Goal: Task Accomplishment & Management: Complete application form

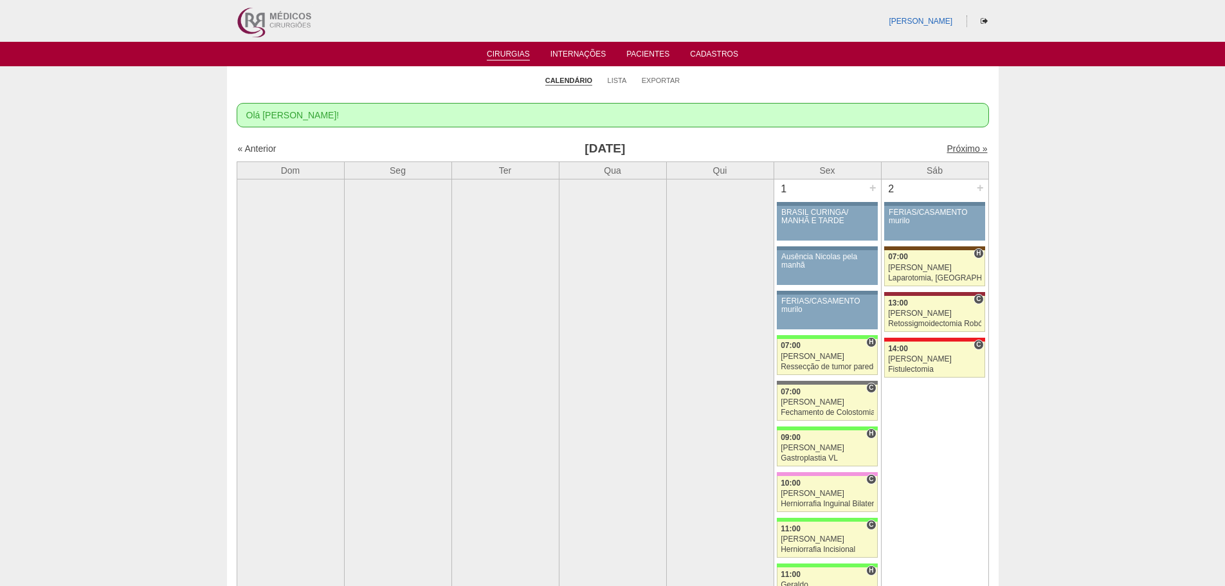
click at [948, 149] on link "Próximo »" at bounding box center [967, 148] width 41 height 10
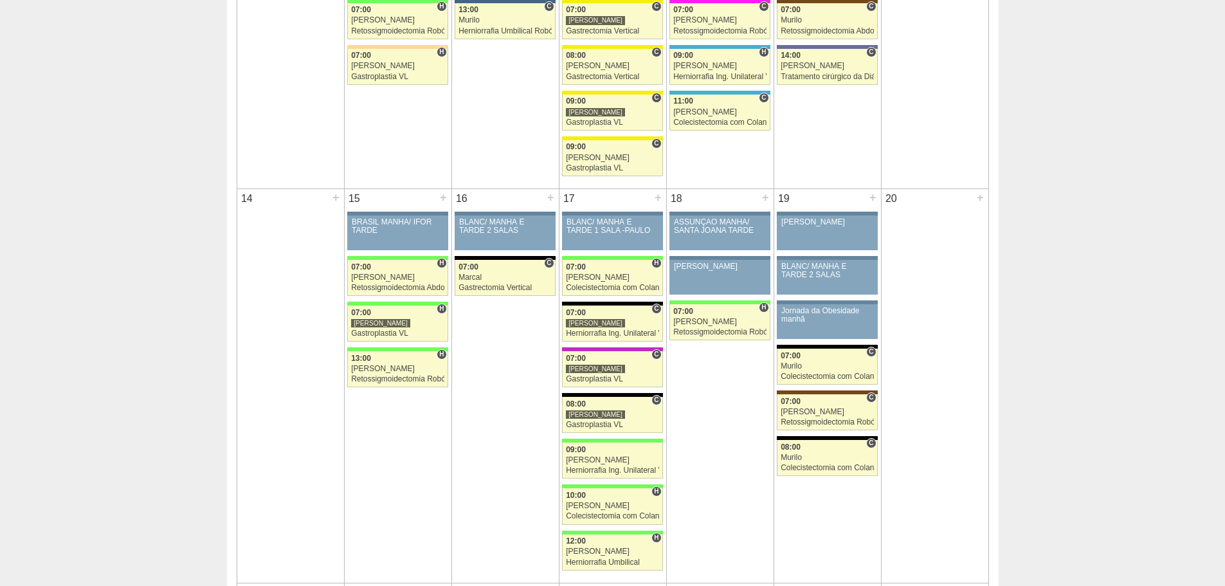
scroll to position [772, 0]
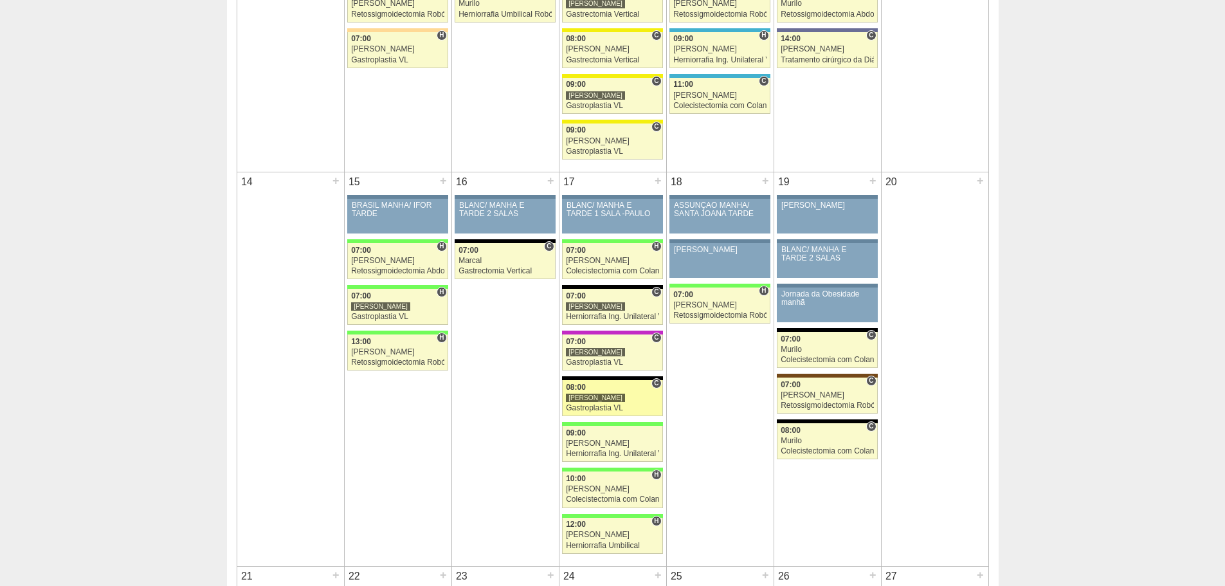
click at [594, 407] on div "Gastroplastia VL" at bounding box center [612, 408] width 93 height 8
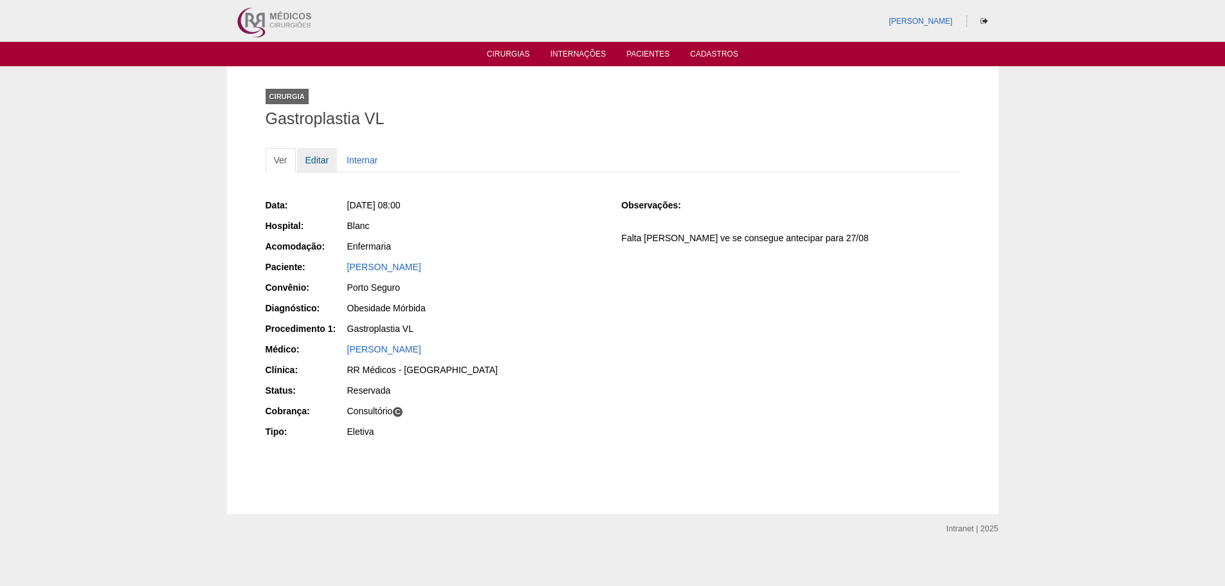
click at [316, 164] on link "Editar" at bounding box center [317, 160] width 41 height 24
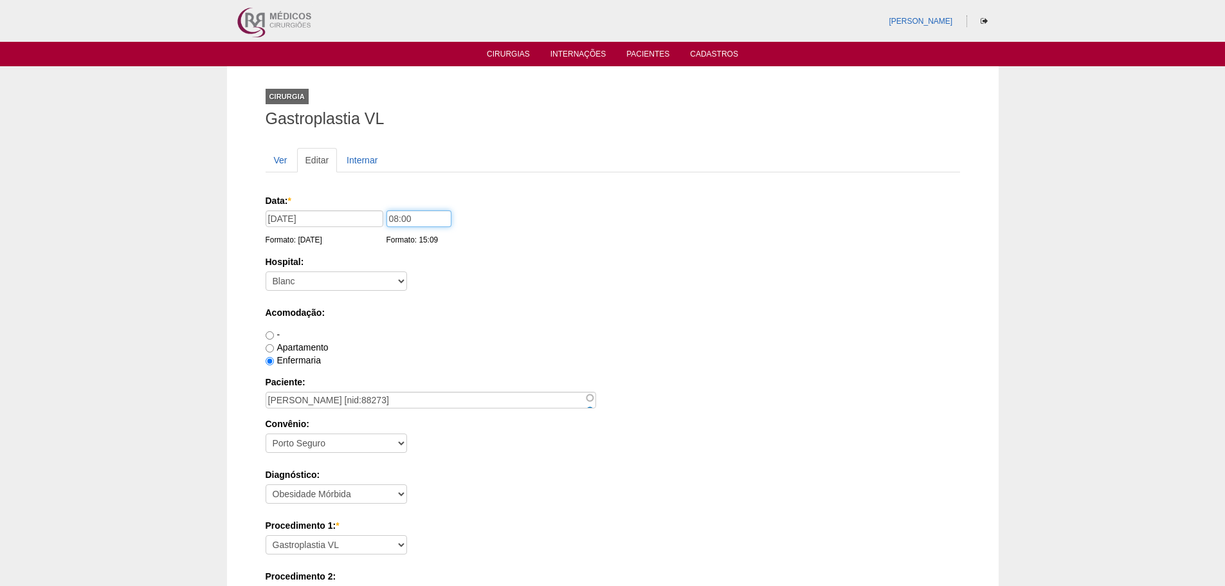
click at [396, 219] on input "08:00" at bounding box center [419, 218] width 65 height 17
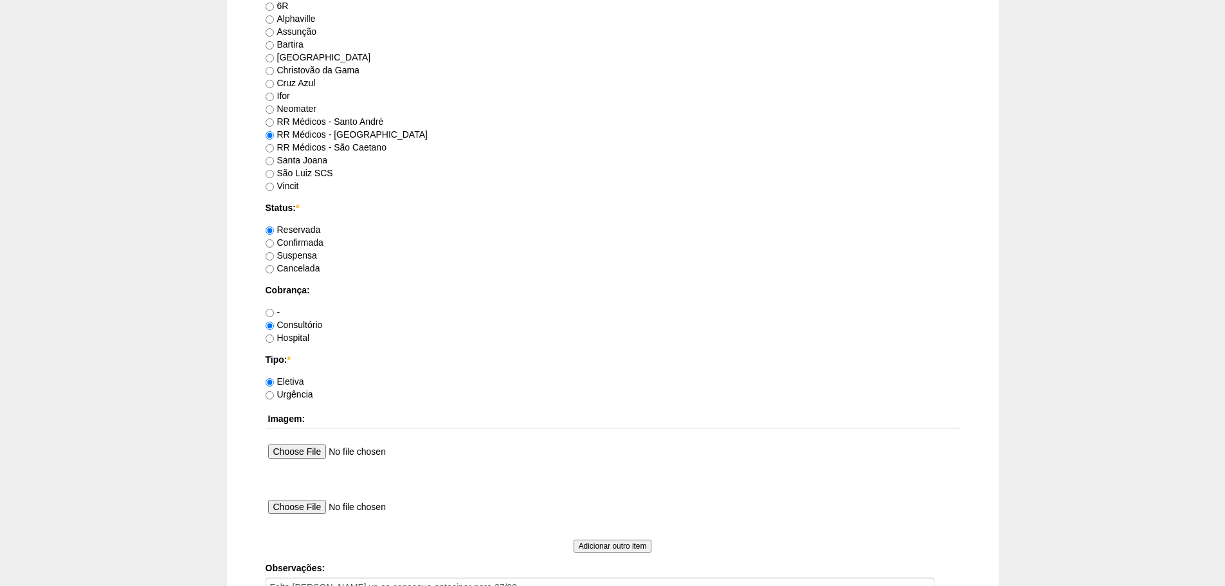
scroll to position [965, 0]
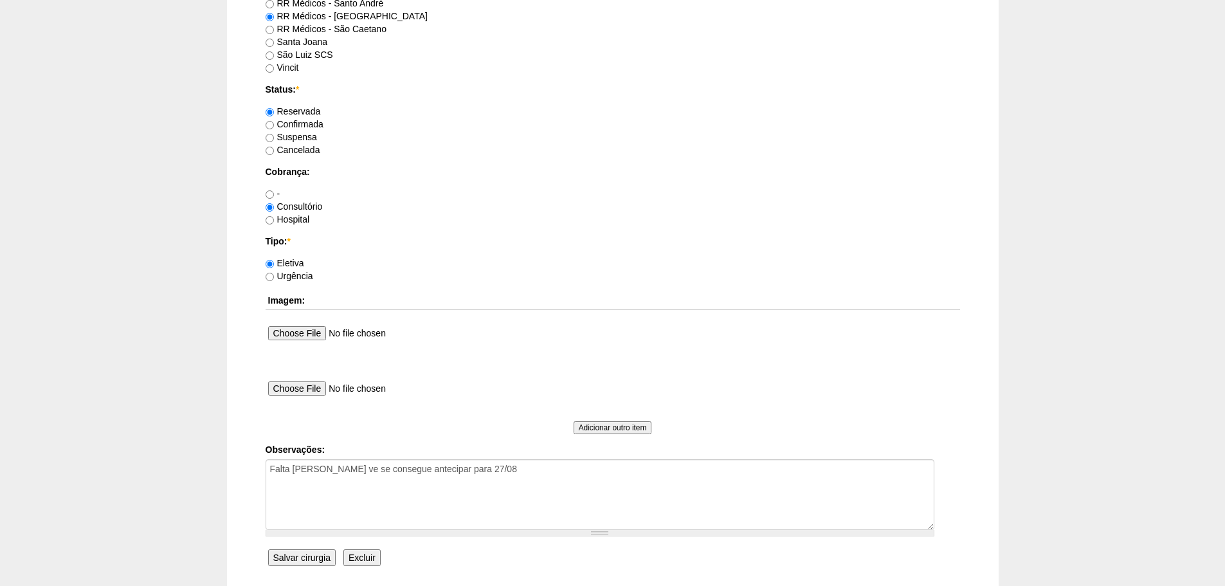
type input "10:00"
click at [316, 553] on input "Salvar cirurgia" at bounding box center [302, 557] width 68 height 17
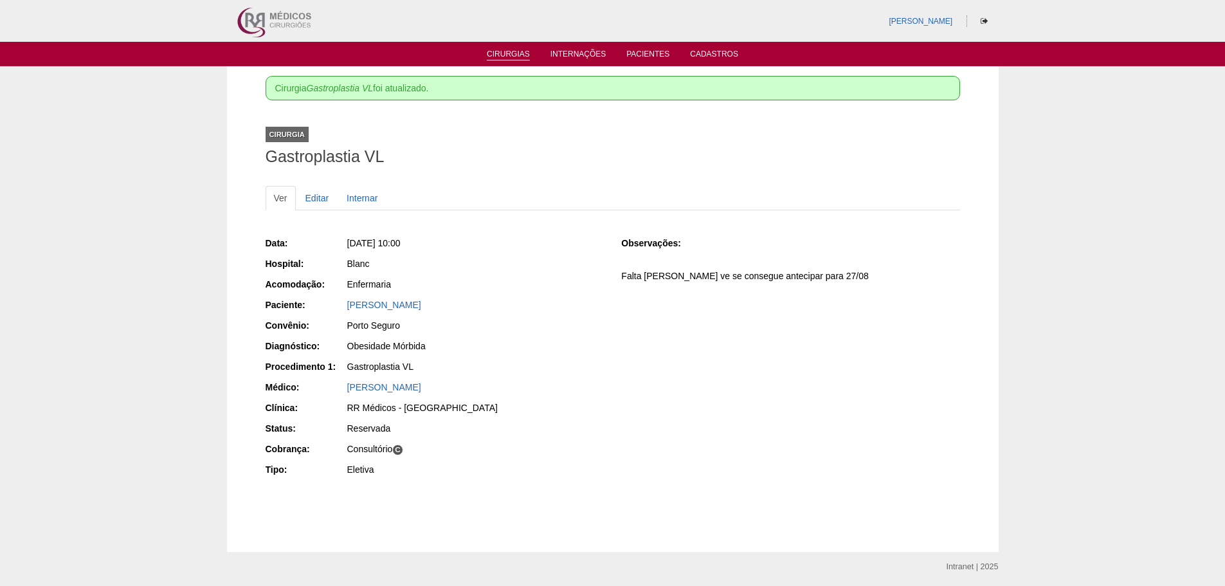
click at [509, 52] on link "Cirurgias" at bounding box center [508, 55] width 43 height 11
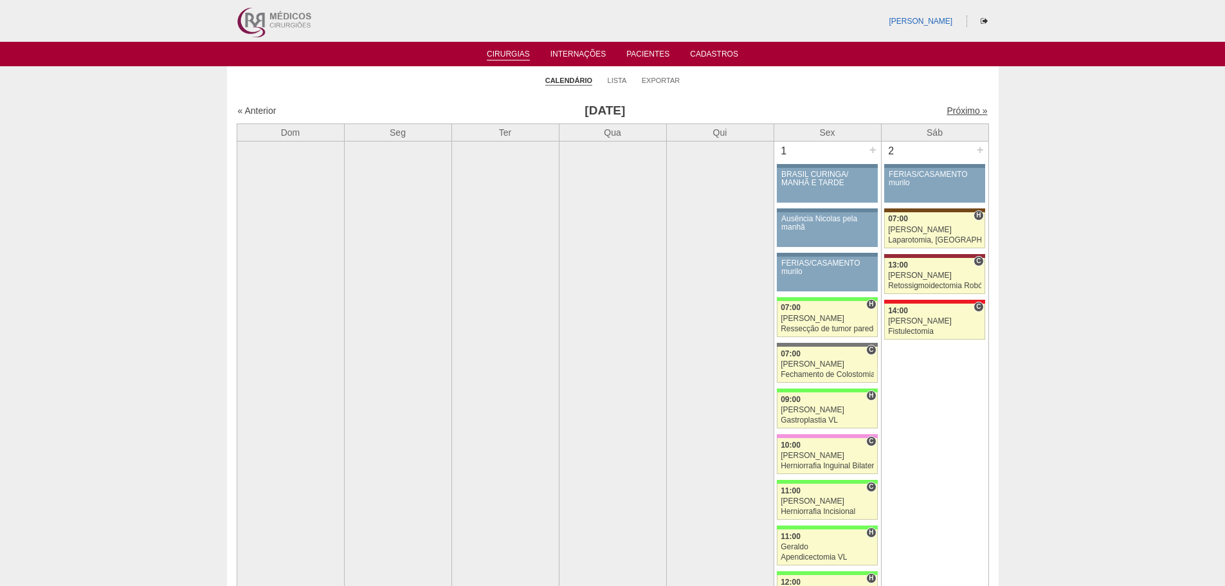
click at [953, 112] on link "Próximo »" at bounding box center [967, 110] width 41 height 10
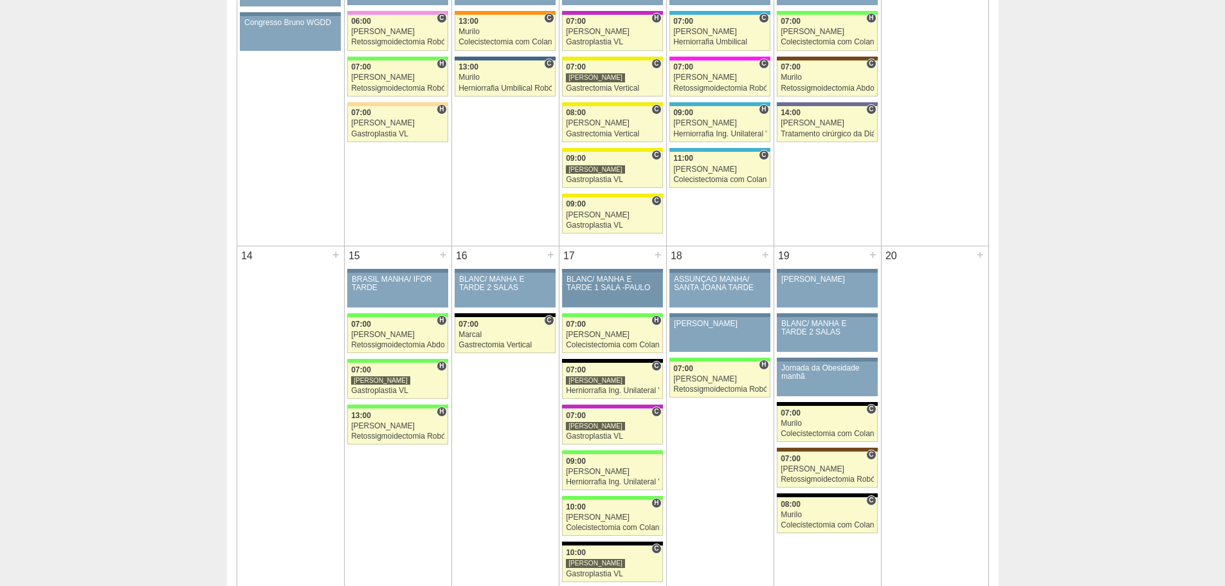
scroll to position [708, 0]
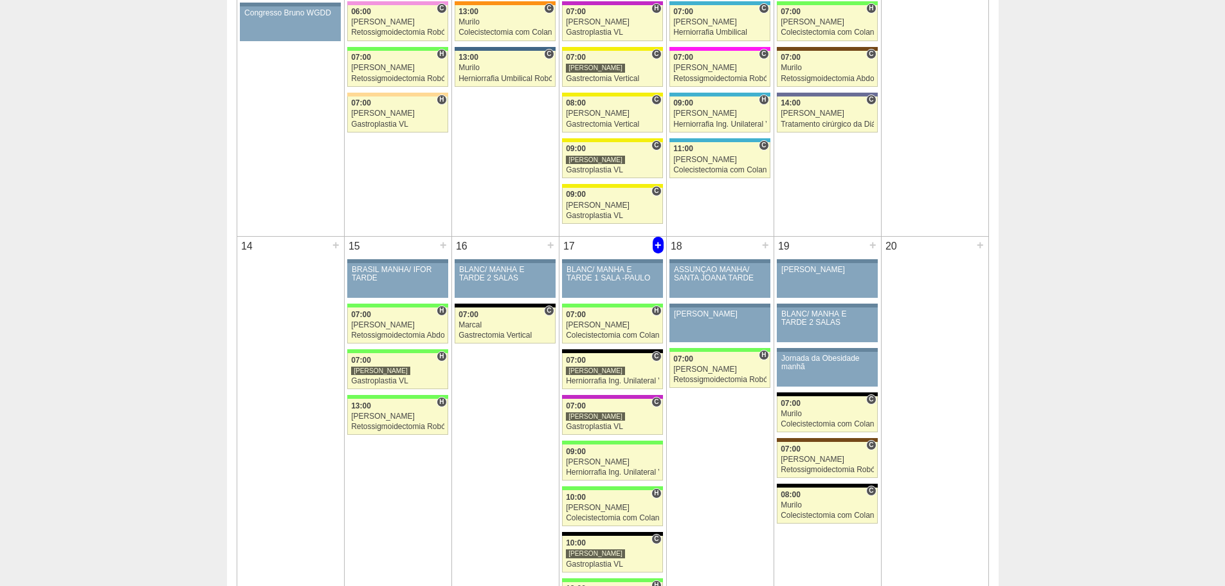
click at [655, 246] on div "+" at bounding box center [658, 245] width 11 height 17
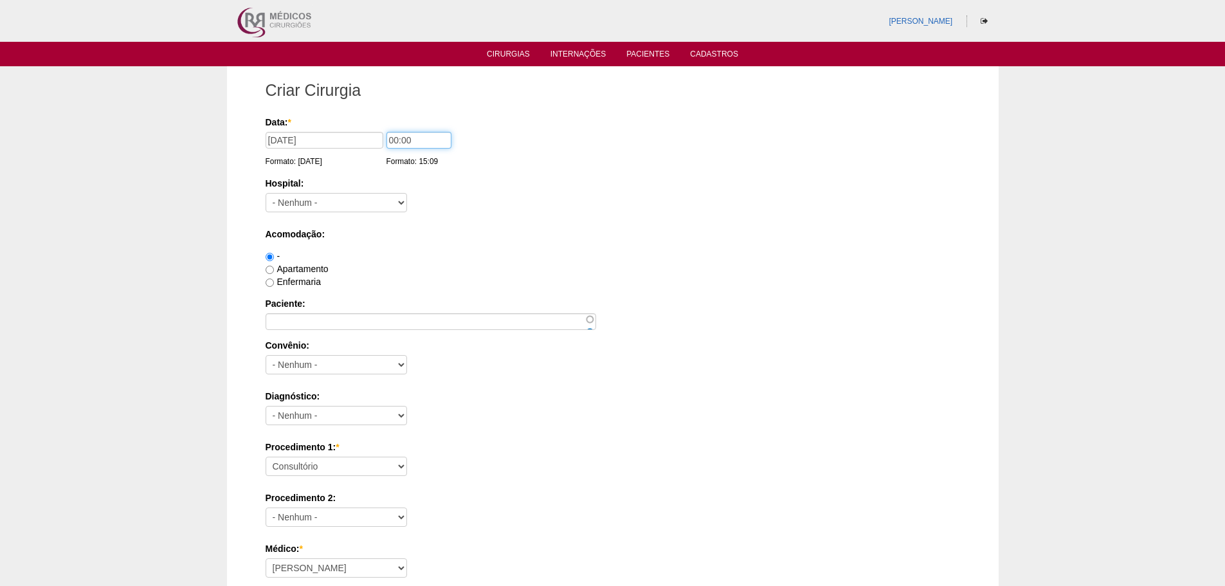
click at [394, 139] on input "00:00" at bounding box center [419, 140] width 65 height 17
type input "08:00"
click at [376, 199] on select "- Nenhum - 9 de Julho Albert Einstein Alvorada América Assunção Bartira Benefic…" at bounding box center [337, 202] width 142 height 19
select select "67"
click at [266, 193] on select "- Nenhum - 9 de Julho Albert Einstein Alvorada América Assunção Bartira Benefic…" at bounding box center [337, 202] width 142 height 19
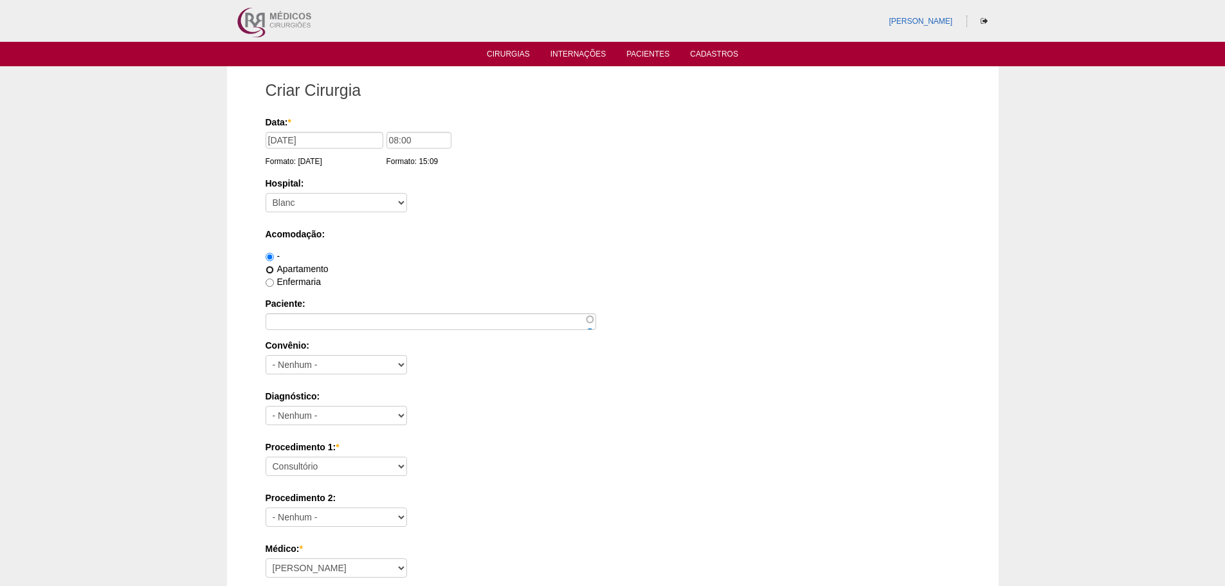
click at [270, 267] on input "Apartamento" at bounding box center [270, 270] width 8 height 8
radio input "true"
click at [273, 282] on input "Enfermaria" at bounding box center [270, 283] width 8 height 8
radio input "true"
click at [284, 319] on input "Paciente:" at bounding box center [431, 321] width 331 height 17
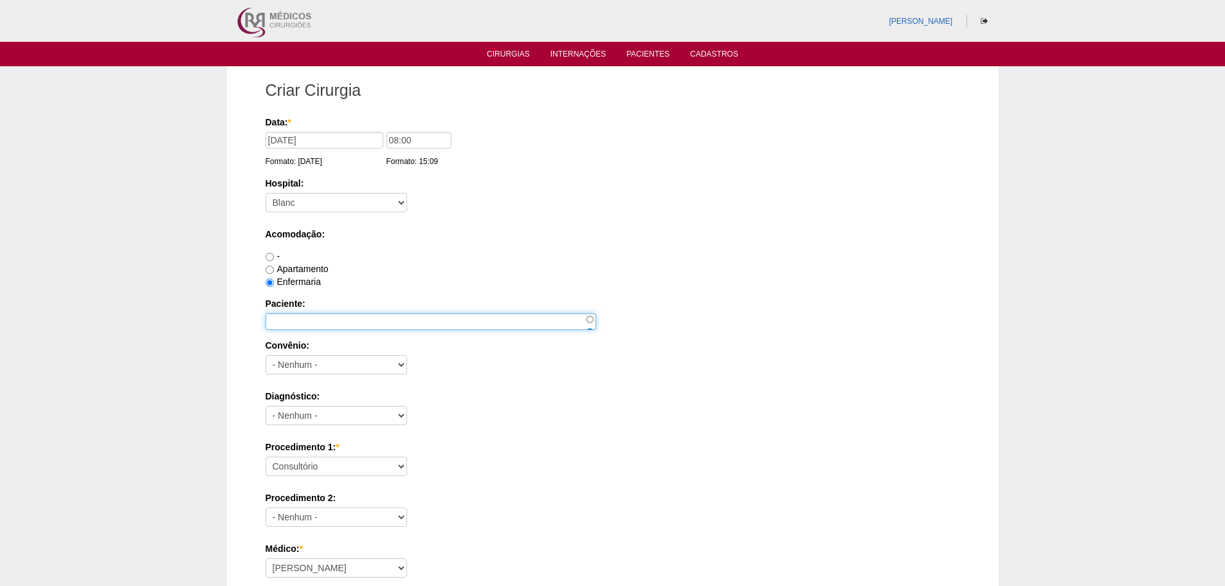
paste input "[PERSON_NAME]"
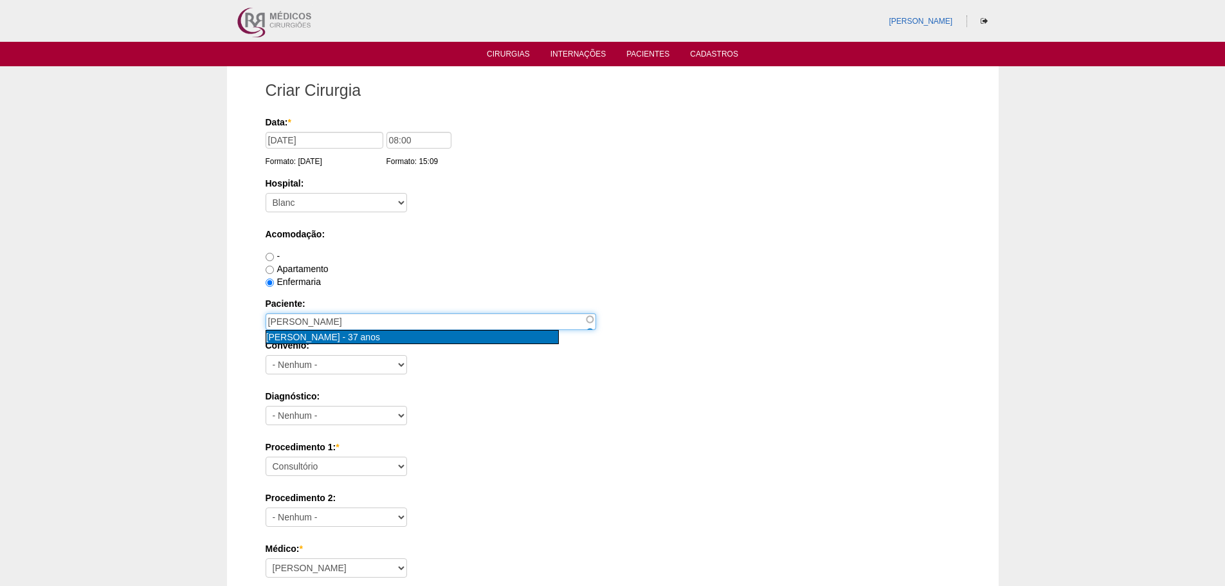
type input "Paloma Batista Palma [nid:85393]"
click at [316, 335] on span "[PERSON_NAME]" at bounding box center [303, 337] width 74 height 10
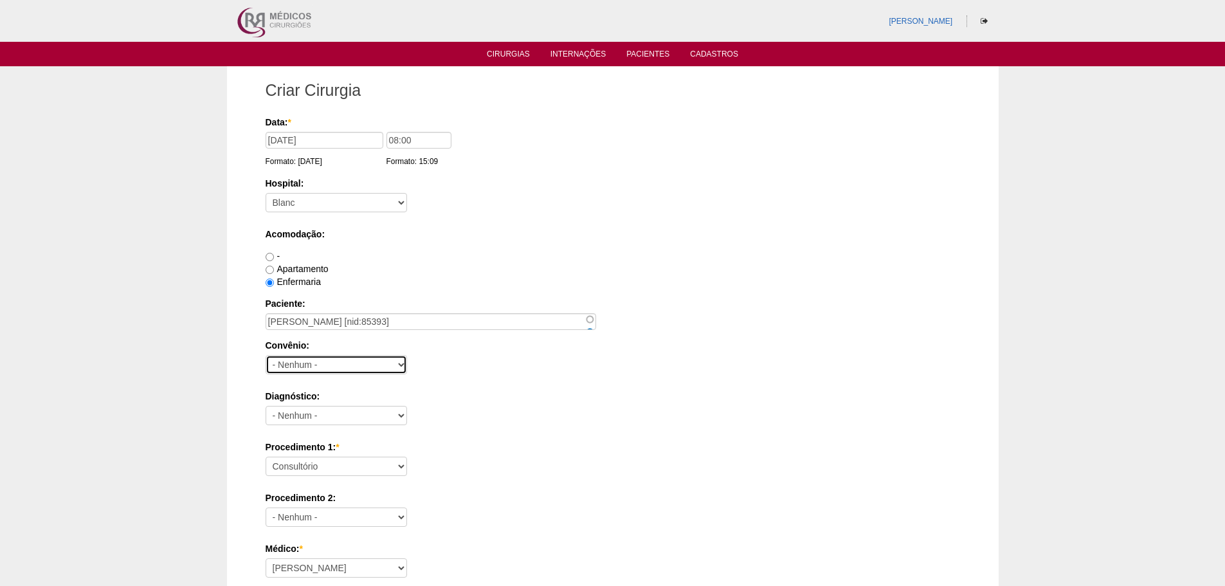
click at [319, 360] on select "- Nenhum - Abet Afresp Allianz Amil Blue Life Caasp Cabesp Caixa de Pensões Car…" at bounding box center [337, 364] width 142 height 19
select select "8907"
click at [266, 355] on select "- Nenhum - Abet Afresp Allianz Amil Blue Life Caasp Cabesp Caixa de Pensões Car…" at bounding box center [337, 364] width 142 height 19
click at [344, 414] on select "- Nenhum - Abdome Agudo Abscesso Hepático Abscesso Perianal Abscesso Peritoneal…" at bounding box center [337, 415] width 142 height 19
select select "12"
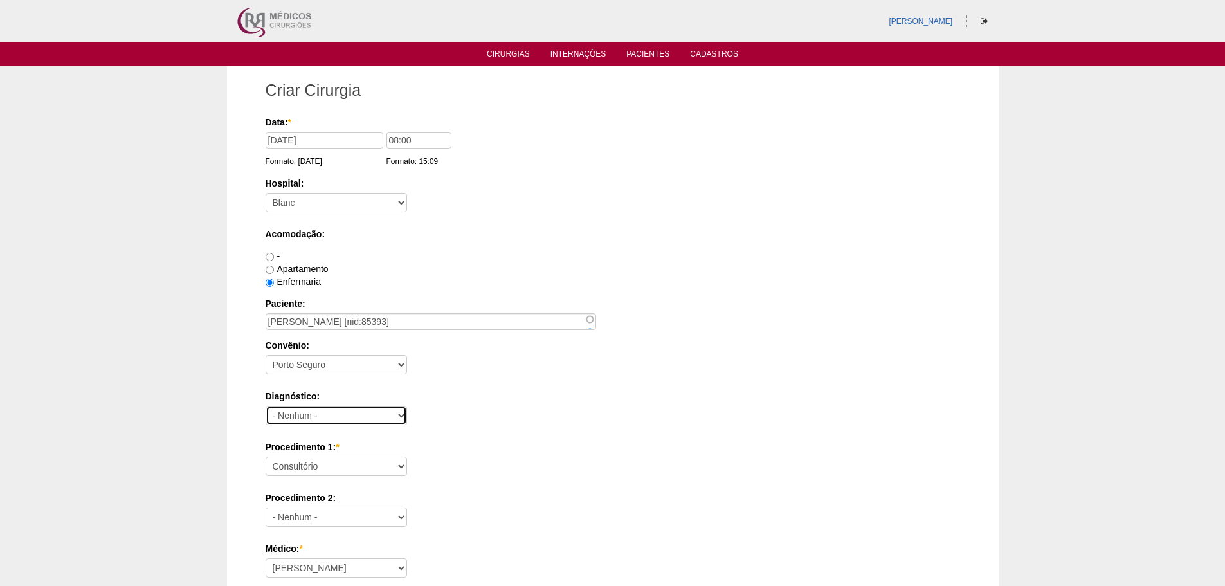
click at [266, 406] on select "- Nenhum - Abdome Agudo Abscesso Hepático Abscesso Perianal Abscesso Peritoneal…" at bounding box center [337, 415] width 142 height 19
click at [356, 464] on select "Consultório Abscesso Hepático - Drenagem Abscesso perianal Amputação Abdômino P…" at bounding box center [337, 466] width 142 height 19
select select "3735"
click at [266, 457] on select "Consultório Abscesso Hepático - Drenagem Abscesso perianal Amputação Abdômino P…" at bounding box center [337, 466] width 142 height 19
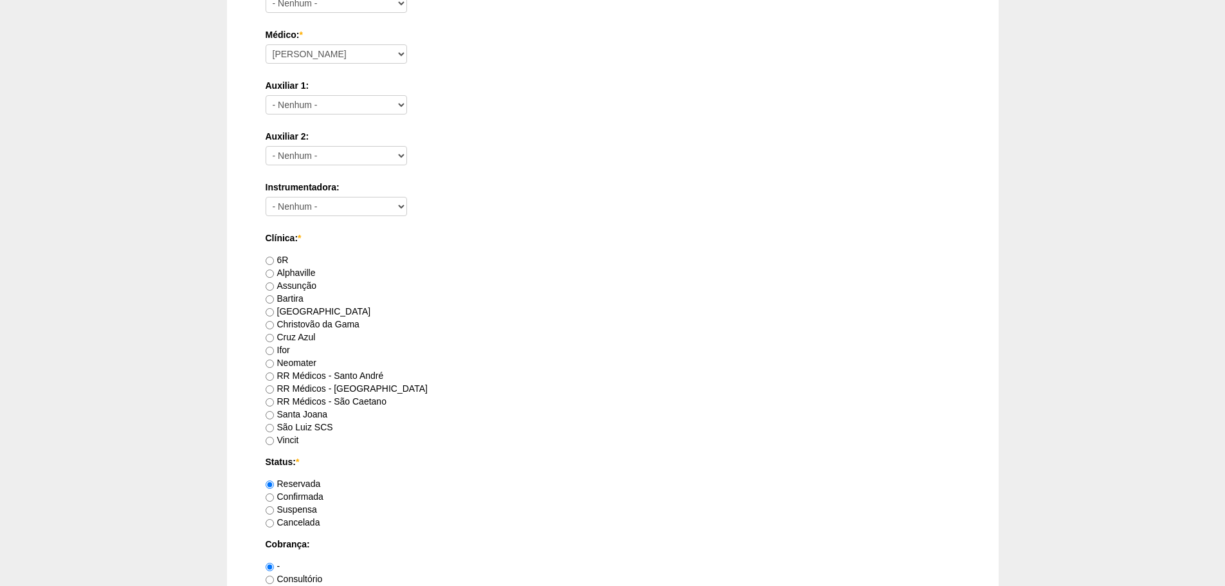
scroll to position [515, 0]
click at [271, 402] on input "RR Médicos - São Caetano" at bounding box center [270, 402] width 8 height 8
radio input "true"
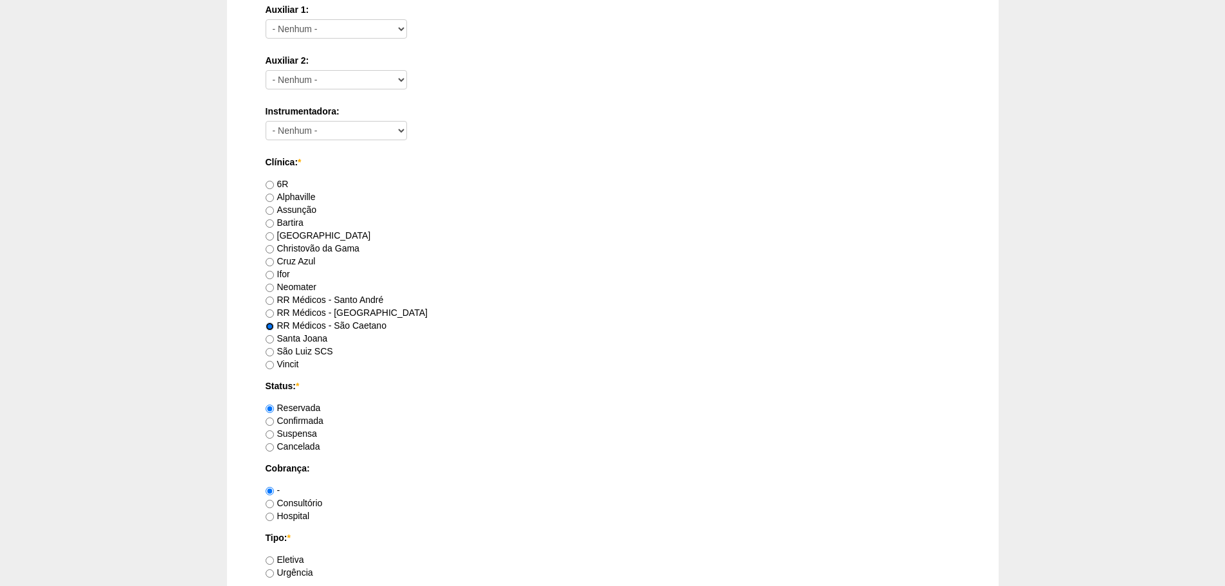
scroll to position [708, 0]
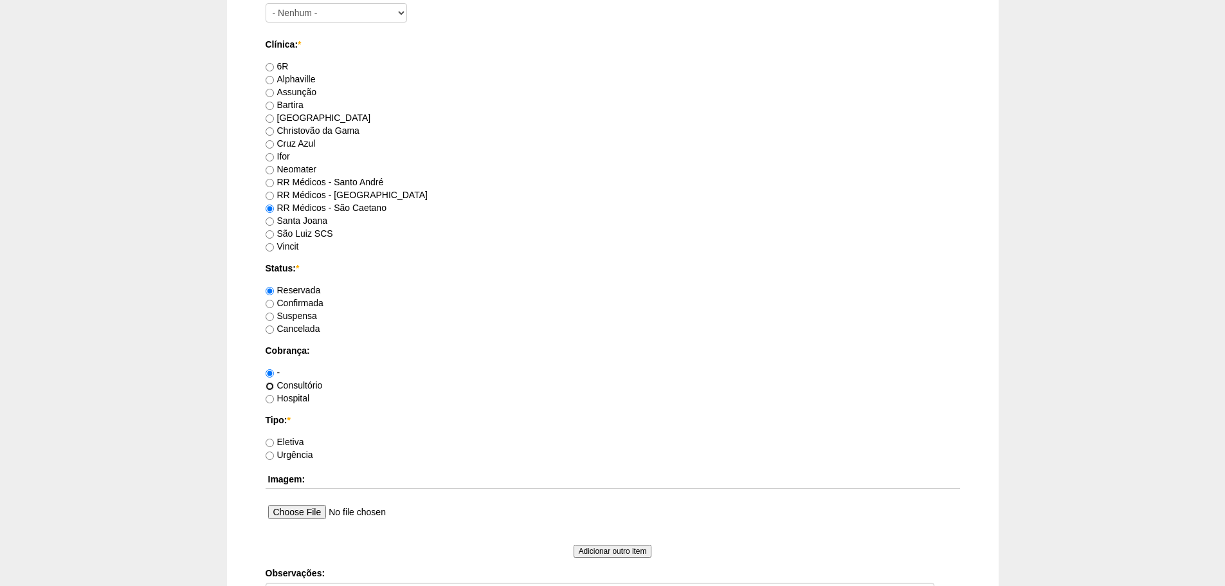
click at [270, 385] on input "Consultório" at bounding box center [270, 386] width 8 height 8
radio input "true"
drag, startPoint x: 270, startPoint y: 442, endPoint x: 294, endPoint y: 428, distance: 28.2
click at [272, 441] on input "Eletiva" at bounding box center [270, 443] width 8 height 8
radio input "true"
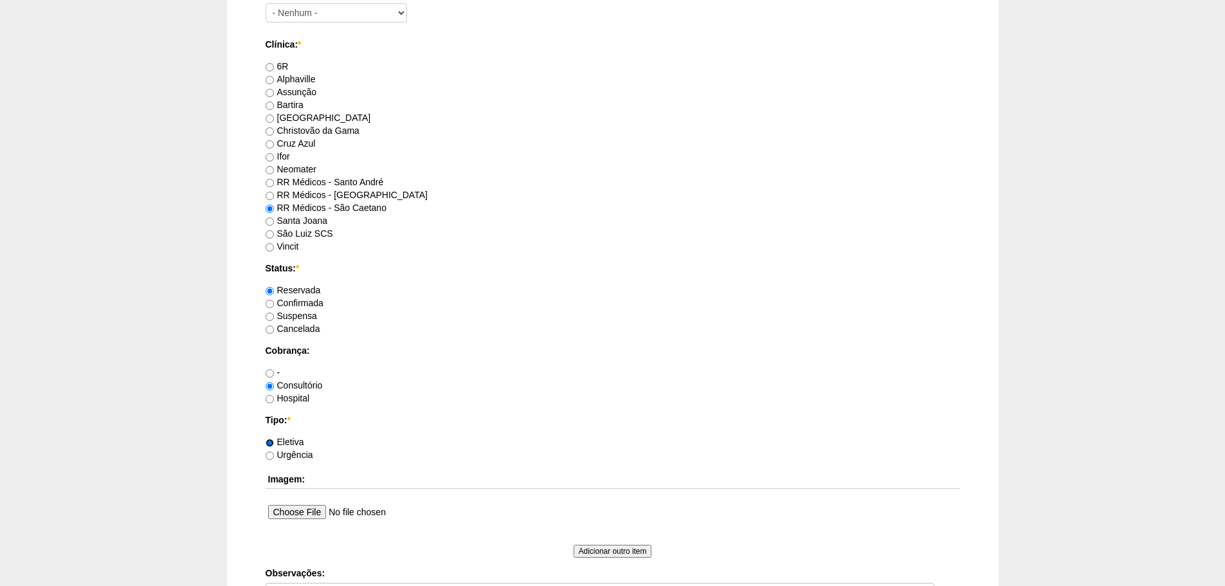
scroll to position [938, 0]
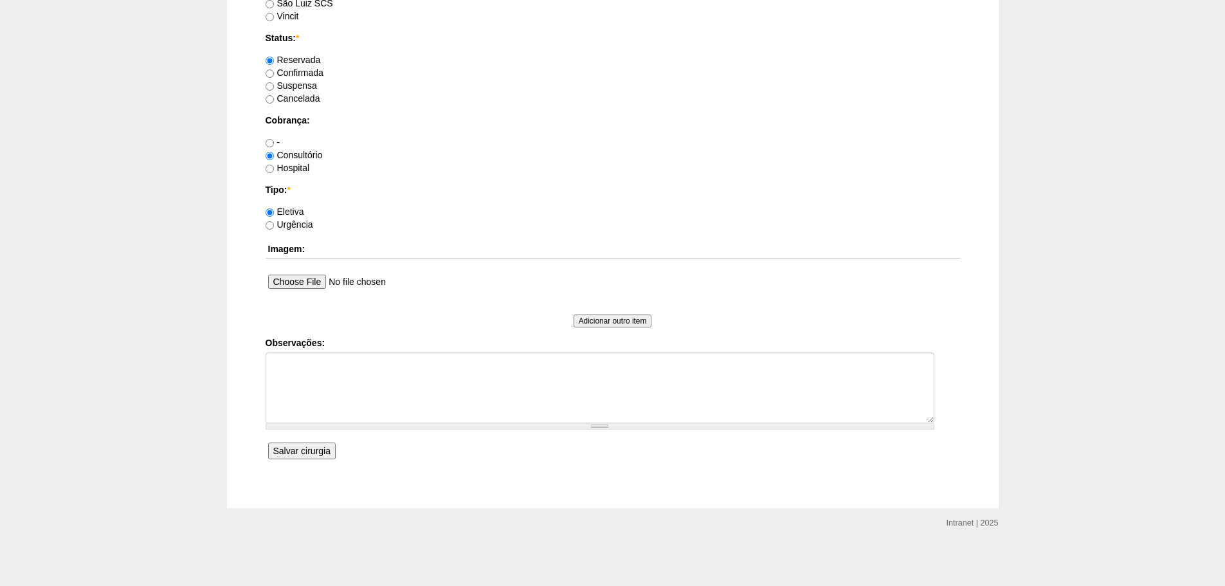
click at [320, 446] on input "Salvar cirurgia" at bounding box center [302, 451] width 68 height 17
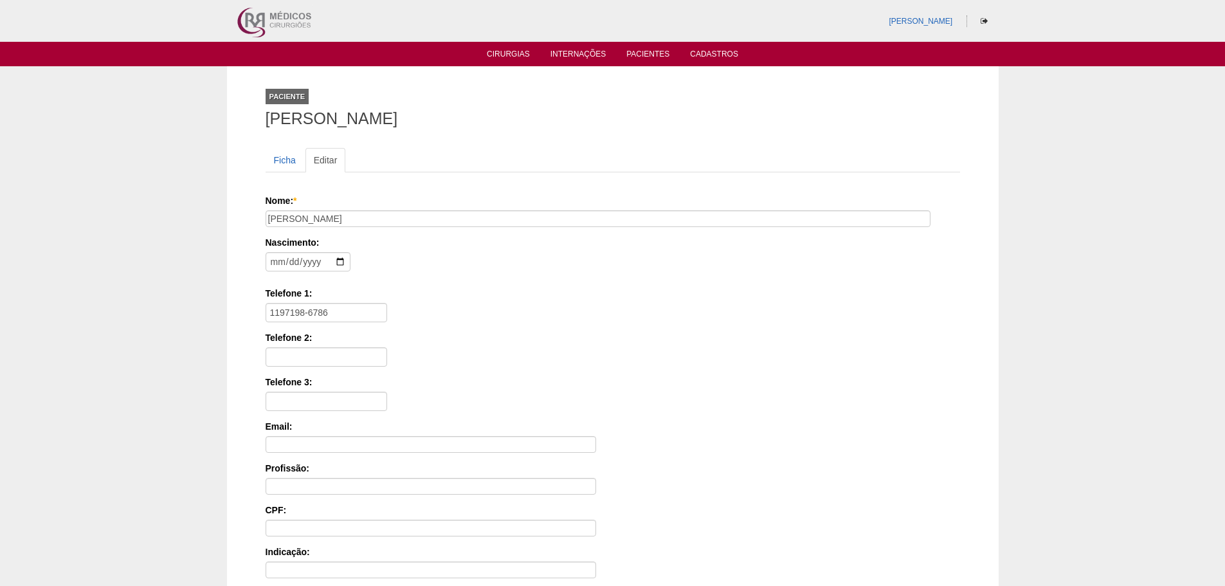
scroll to position [199, 0]
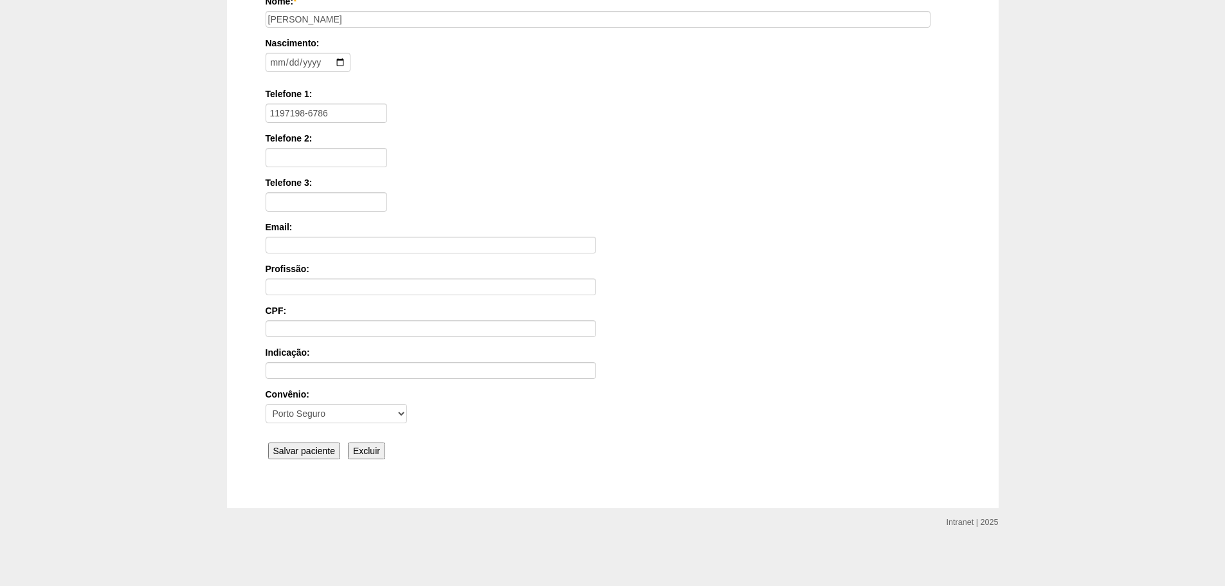
click at [300, 451] on input "Salvar paciente" at bounding box center [304, 451] width 73 height 17
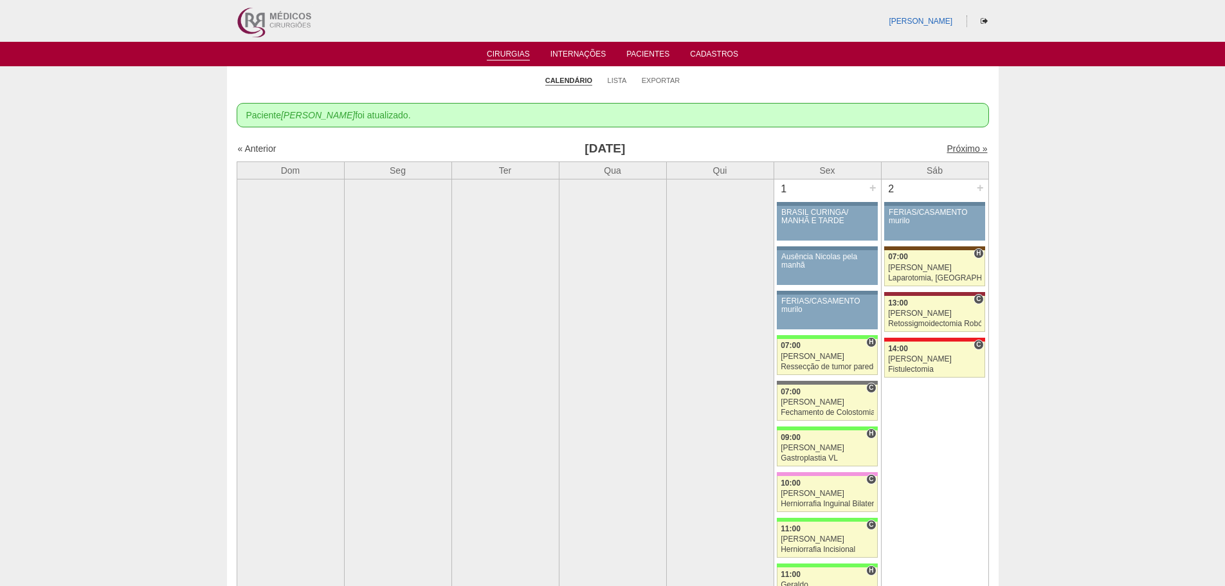
click at [947, 149] on link "Próximo »" at bounding box center [967, 148] width 41 height 10
